Goal: Navigation & Orientation: Find specific page/section

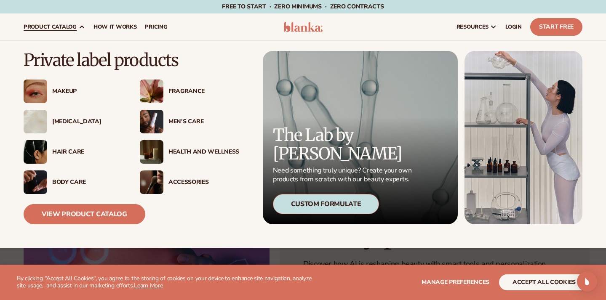
click at [181, 123] on div "Men’s Care" at bounding box center [203, 121] width 71 height 7
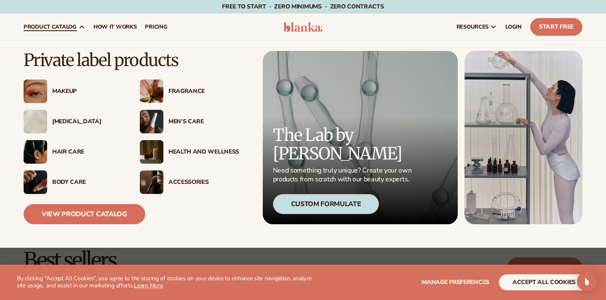
click at [184, 122] on div "Men’s Care" at bounding box center [203, 121] width 71 height 7
click at [63, 87] on div "Makeup" at bounding box center [73, 92] width 99 height 24
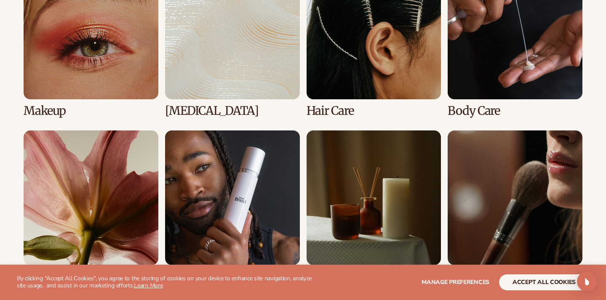
scroll to position [804, 0]
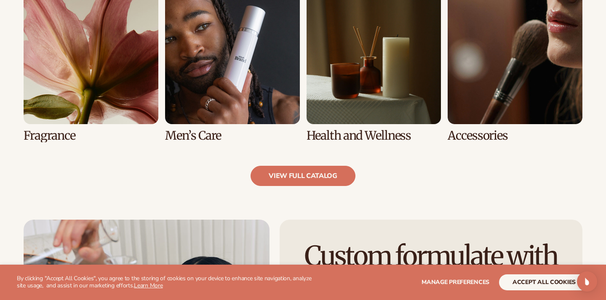
click at [191, 116] on link "6 / 8" at bounding box center [232, 65] width 135 height 153
